Goal: Task Accomplishment & Management: Manage account settings

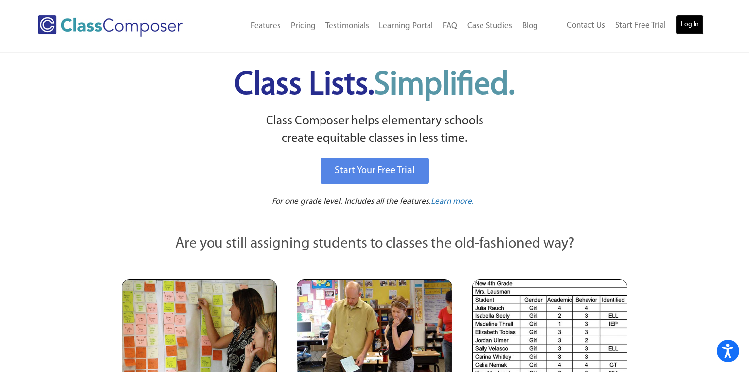
click at [702, 26] on link "Log In" at bounding box center [690, 25] width 28 height 20
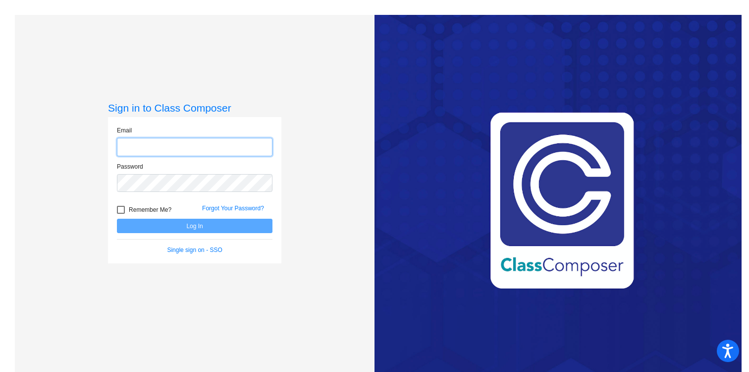
type input "melissa.hackett@crsd.org"
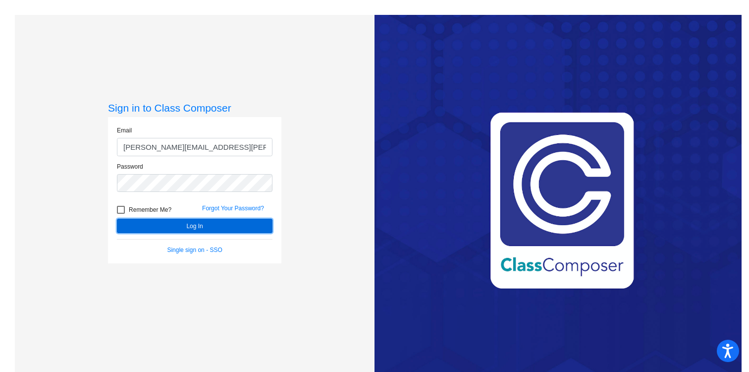
click at [192, 230] on button "Log In" at bounding box center [195, 226] width 156 height 14
